Goal: Task Accomplishment & Management: Use online tool/utility

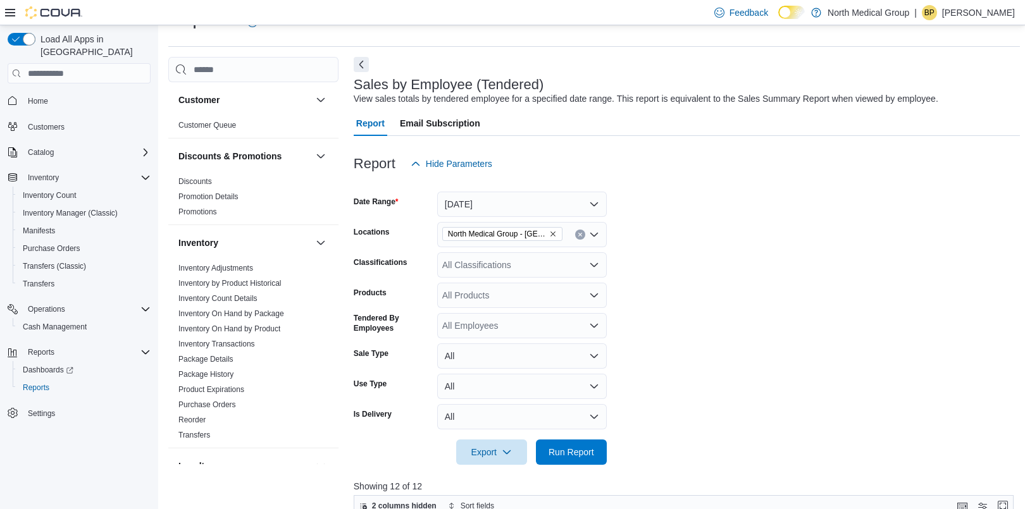
scroll to position [30, 0]
click at [567, 443] on span "Run Report" at bounding box center [571, 450] width 56 height 25
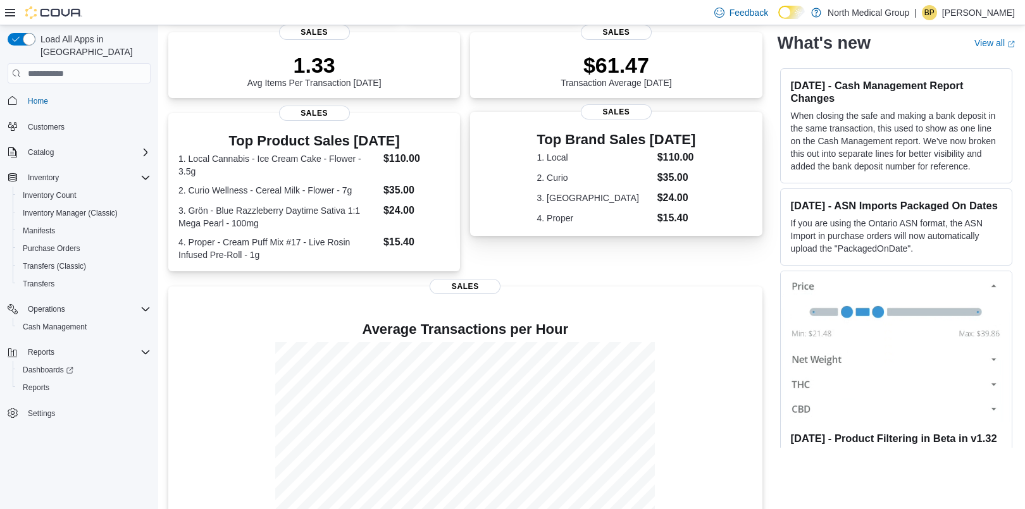
scroll to position [219, 0]
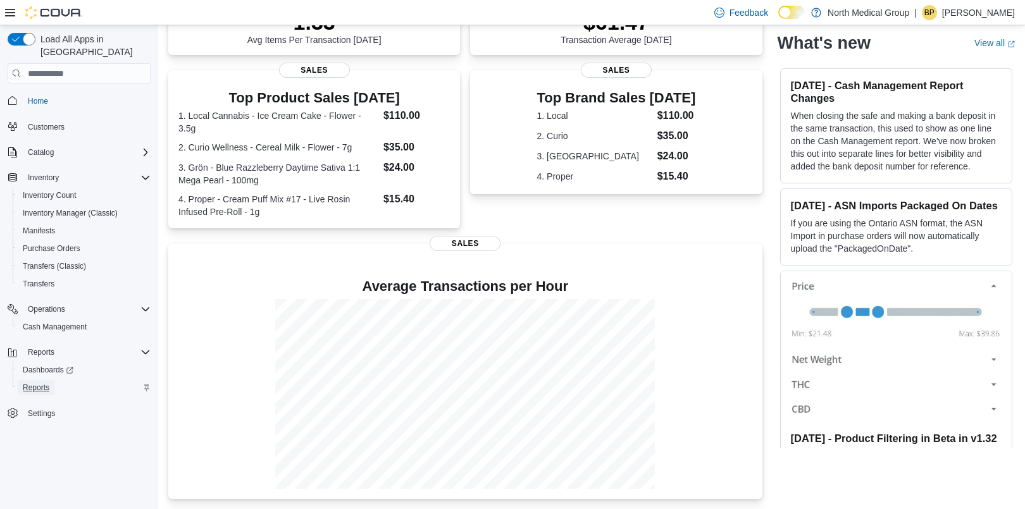
click at [35, 383] on span "Reports" at bounding box center [36, 388] width 27 height 10
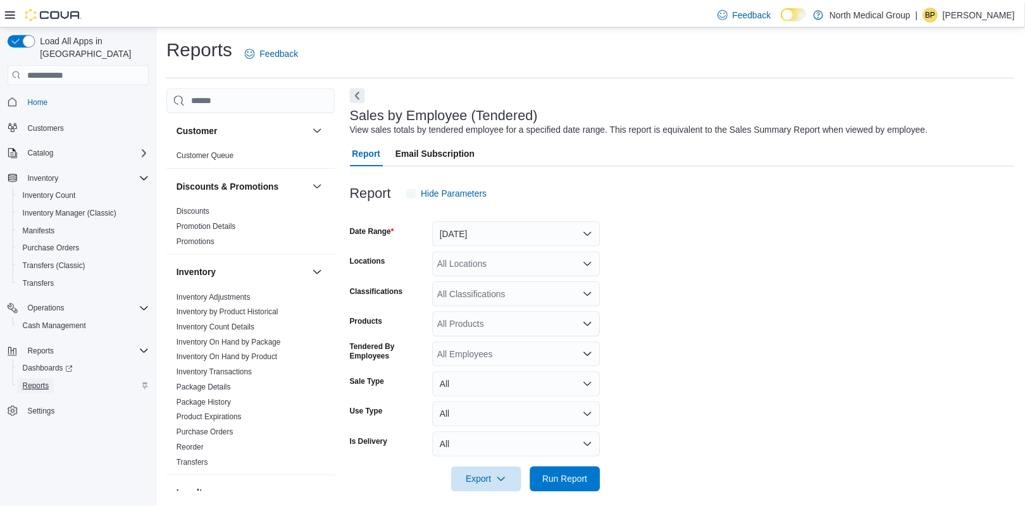
scroll to position [10, 0]
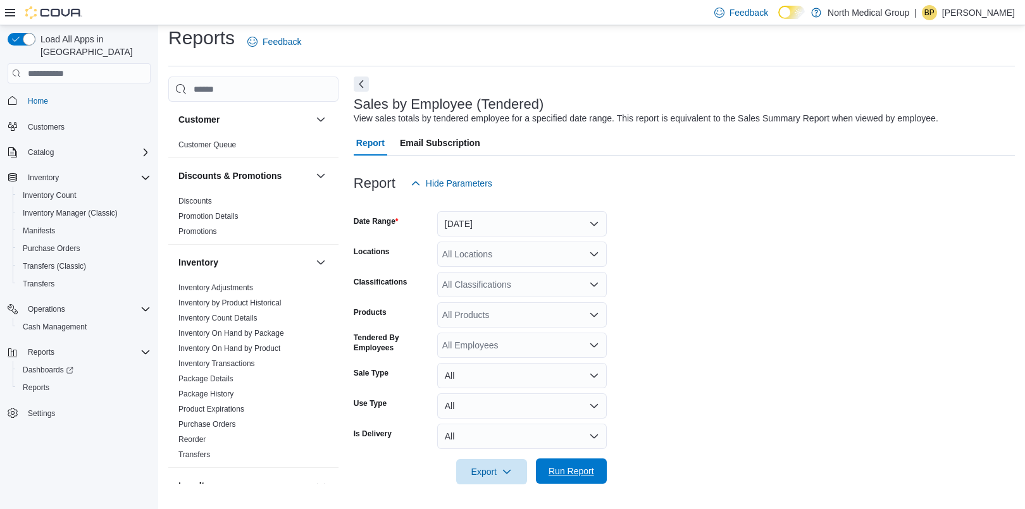
click at [570, 466] on span "Run Report" at bounding box center [571, 471] width 46 height 13
click at [590, 254] on icon "Open list of options" at bounding box center [594, 254] width 10 height 10
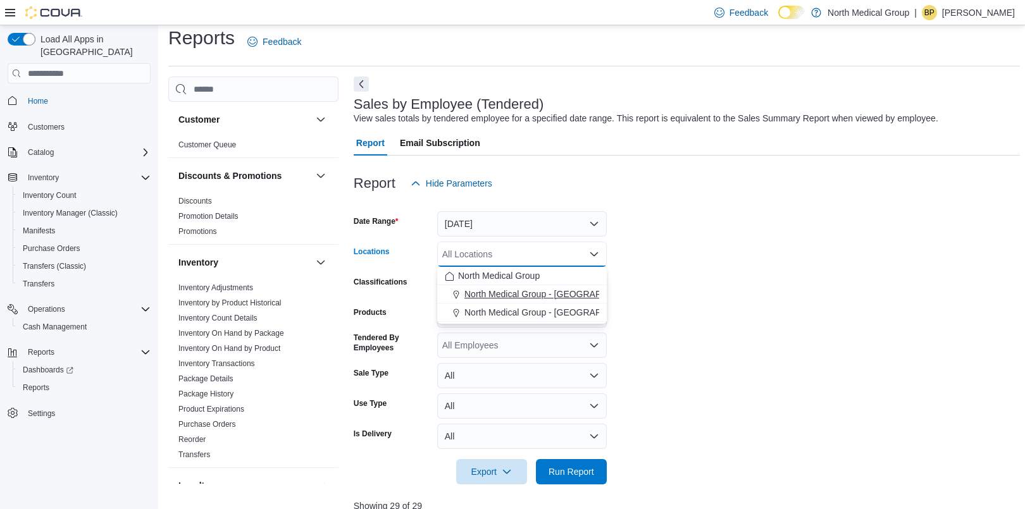
click at [514, 290] on span "North Medical Group - [GEOGRAPHIC_DATA]" at bounding box center [555, 294] width 182 height 13
click at [662, 331] on form "Date Range [DATE] Locations North Medical Group - [GEOGRAPHIC_DATA] Combo box. …" at bounding box center [687, 340] width 666 height 288
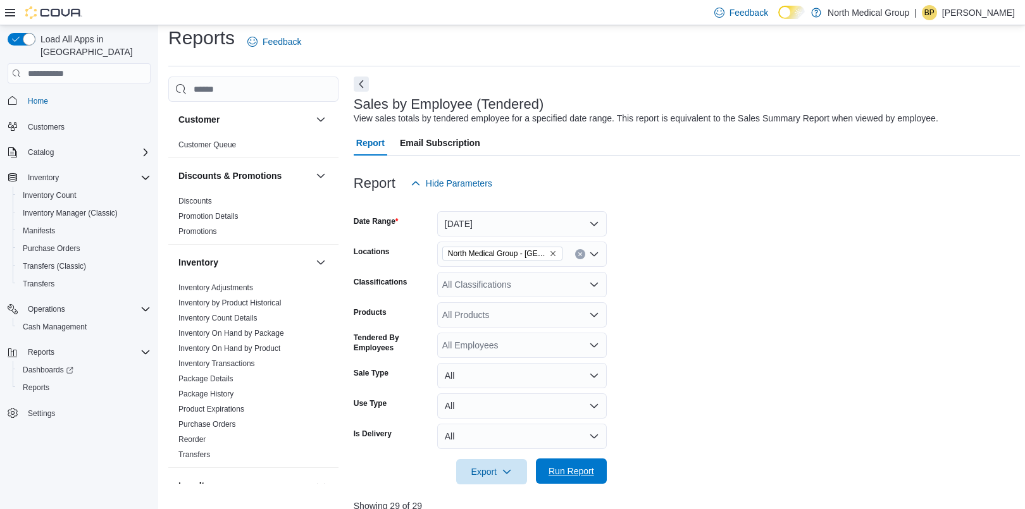
click at [564, 465] on span "Run Report" at bounding box center [571, 471] width 56 height 25
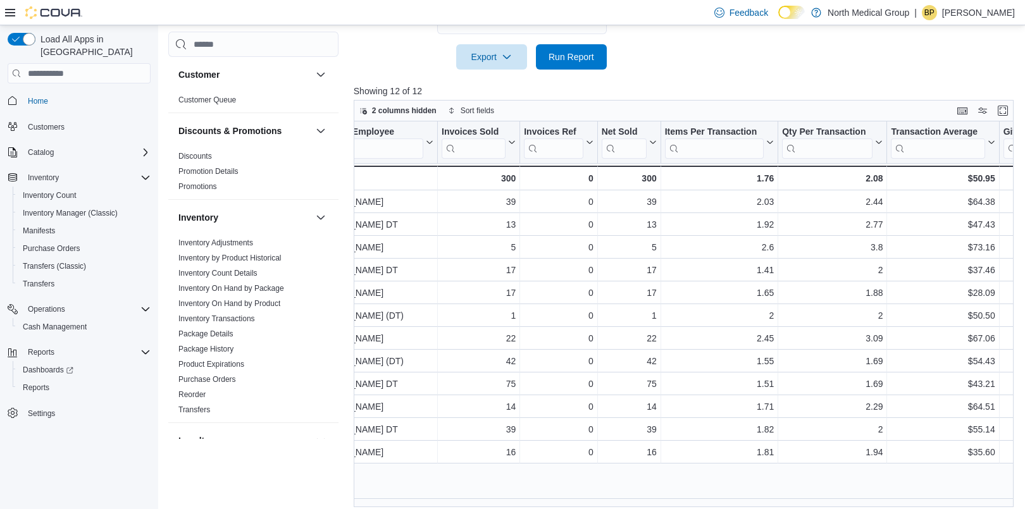
scroll to position [0, 46]
